Goal: Task Accomplishment & Management: Use online tool/utility

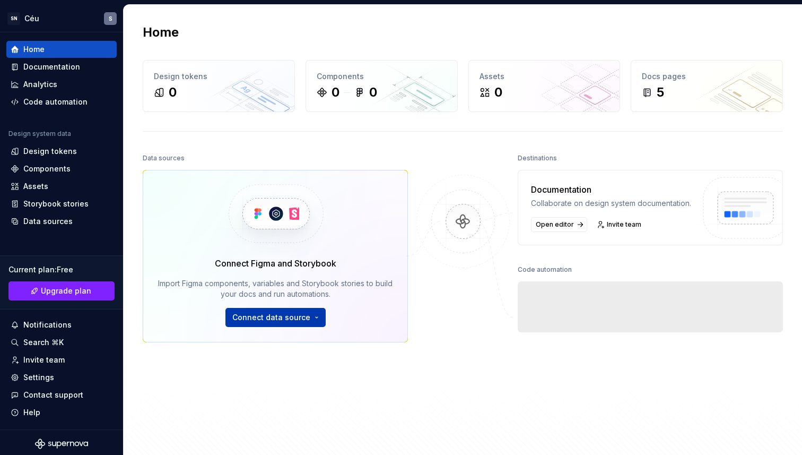
click at [295, 313] on html "SN Céu S Home Documentation Analytics Code automation Design system data Design…" at bounding box center [401, 227] width 802 height 455
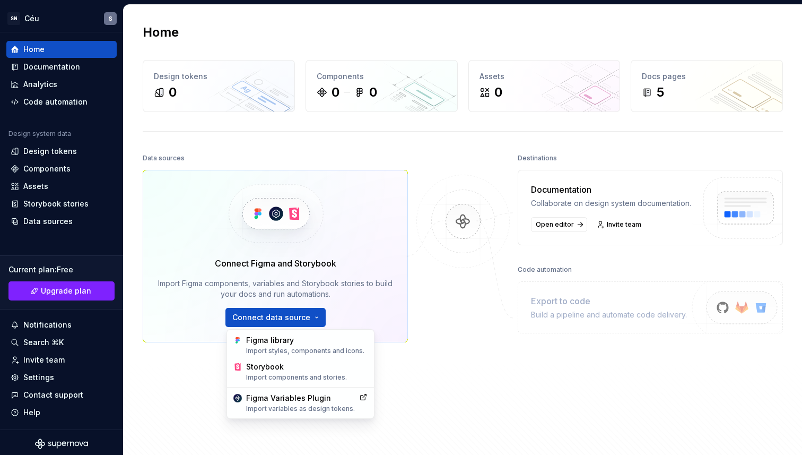
click at [505, 270] on html "SN Céu S Home Documentation Analytics Code automation Design system data Design…" at bounding box center [401, 227] width 802 height 455
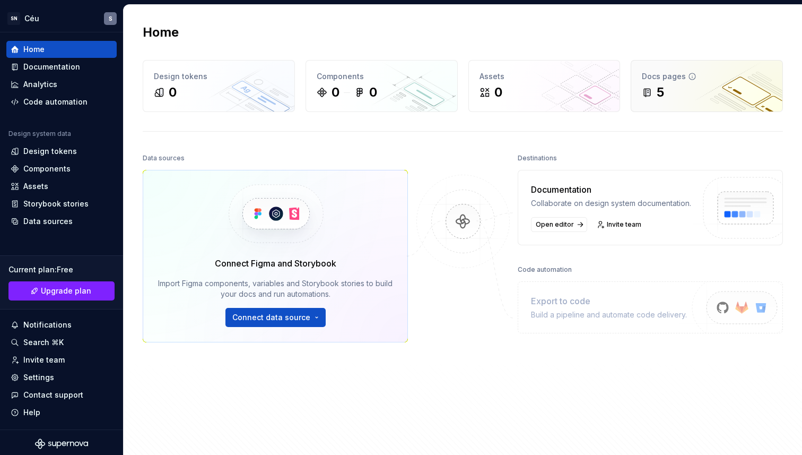
click at [657, 89] on div "5" at bounding box center [660, 92] width 7 height 17
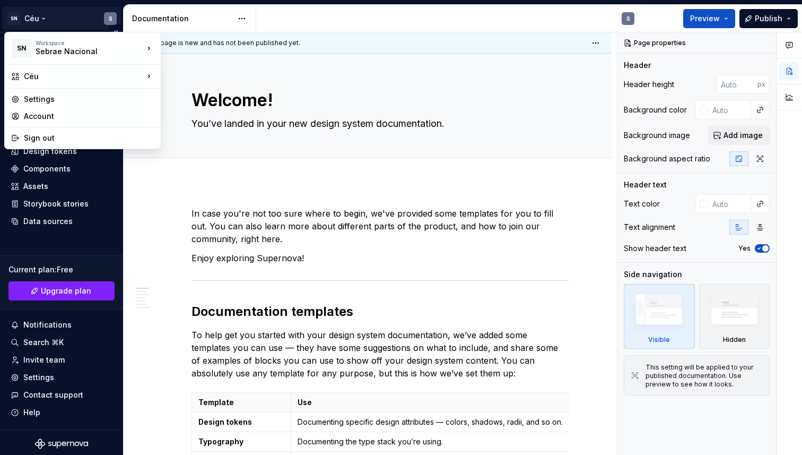
click at [27, 22] on html "SN Céu S Home Documentation Analytics Code automation Design system data Design…" at bounding box center [401, 227] width 802 height 455
click at [356, 30] on html "SN Céu S Home Documentation Analytics Code automation Design system data Design…" at bounding box center [401, 227] width 802 height 455
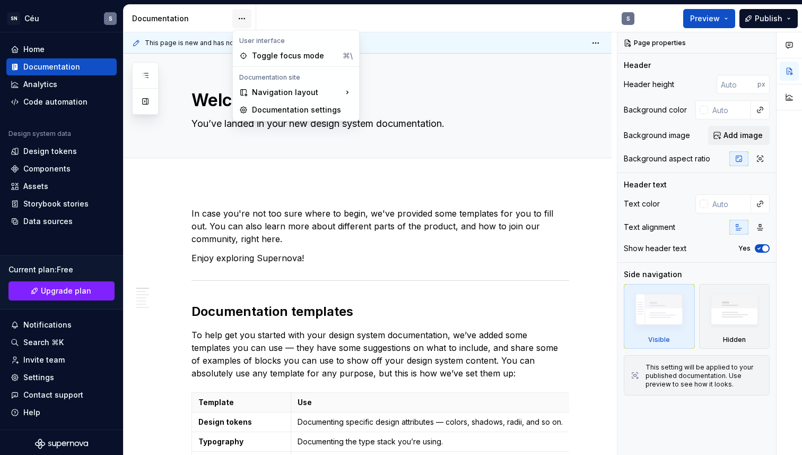
click at [248, 18] on html "SN Céu S Home Documentation Analytics Code automation Design system data Design…" at bounding box center [401, 227] width 802 height 455
click at [264, 53] on div "Toggle focus mode" at bounding box center [295, 56] width 86 height 11
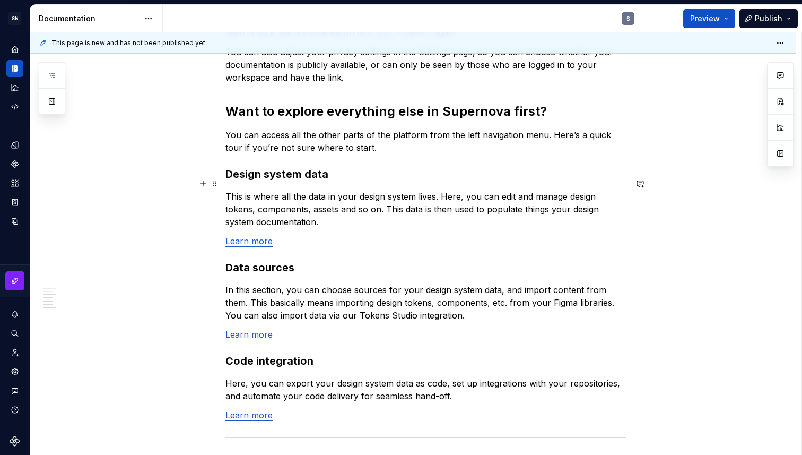
scroll to position [877, 0]
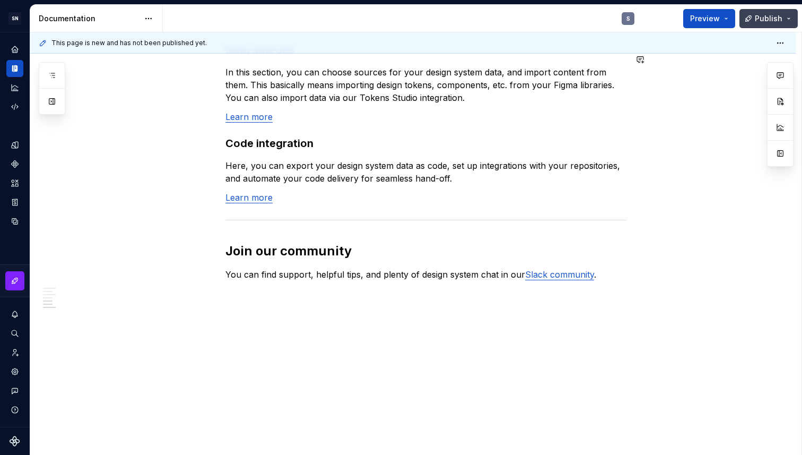
click at [775, 15] on span "Publish" at bounding box center [769, 18] width 28 height 11
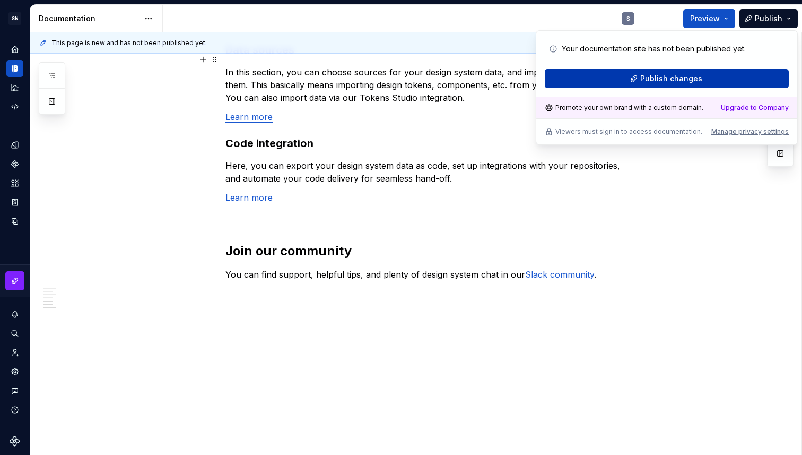
click at [703, 79] on button "Publish changes" at bounding box center [667, 78] width 244 height 19
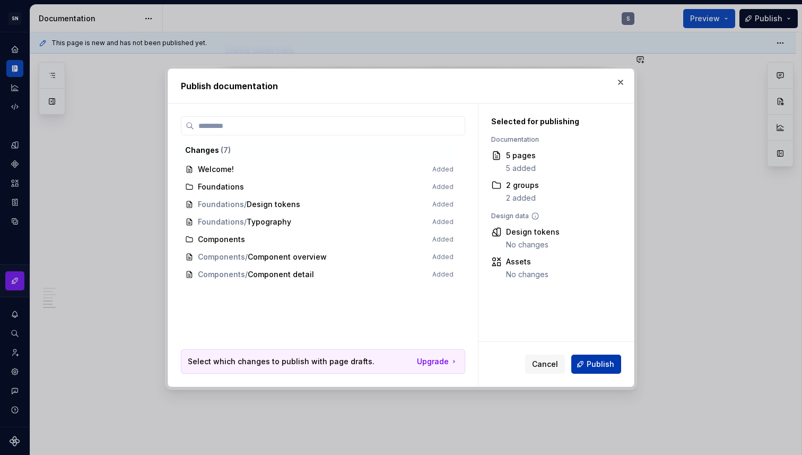
click at [596, 366] on span "Publish" at bounding box center [601, 364] width 28 height 11
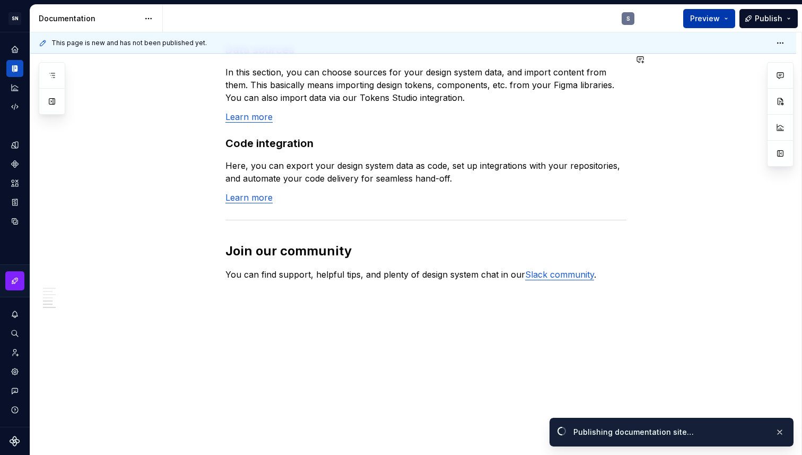
click at [726, 20] on button "Preview" at bounding box center [709, 18] width 52 height 19
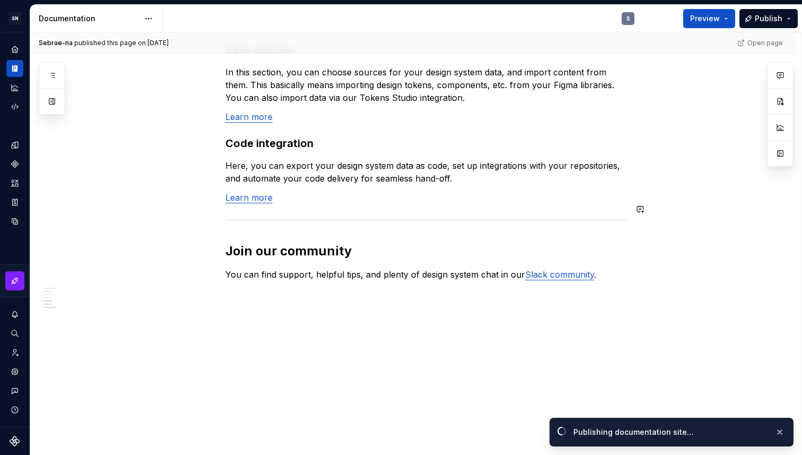
click at [744, 433] on span "Open page" at bounding box center [747, 432] width 36 height 8
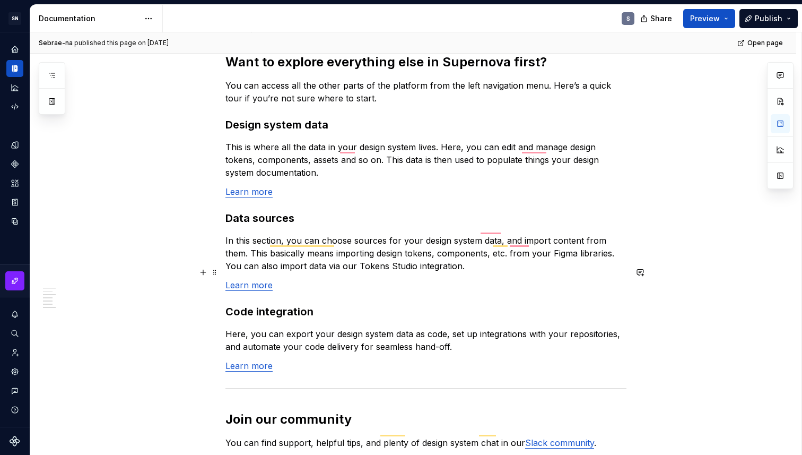
scroll to position [648, 0]
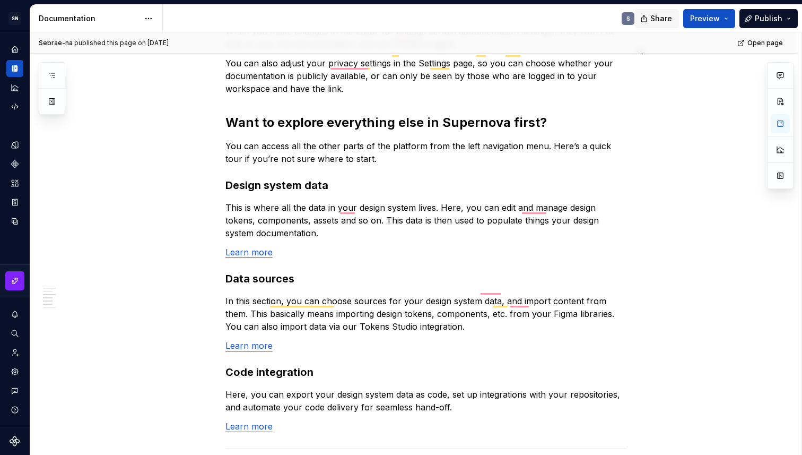
click at [662, 19] on span "Share" at bounding box center [662, 18] width 22 height 11
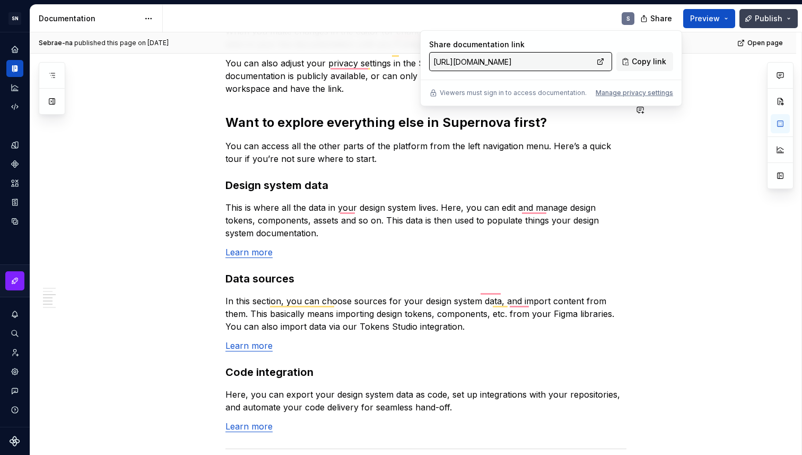
click at [778, 18] on span "Publish" at bounding box center [769, 18] width 28 height 11
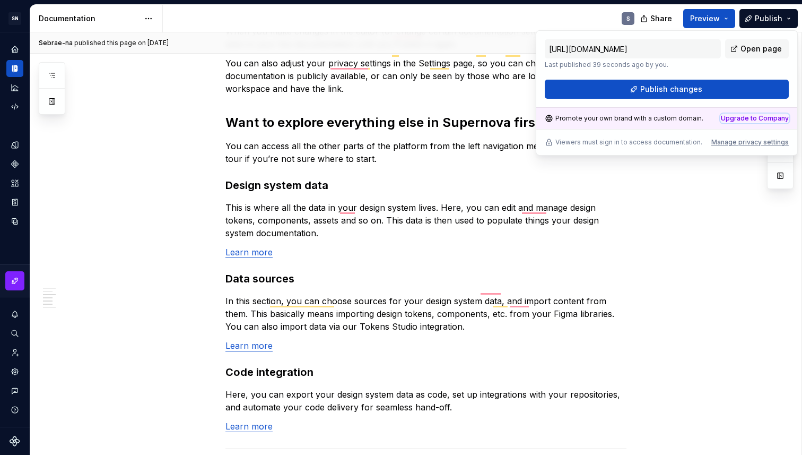
type textarea "*"
